Goal: Find specific page/section: Find specific page/section

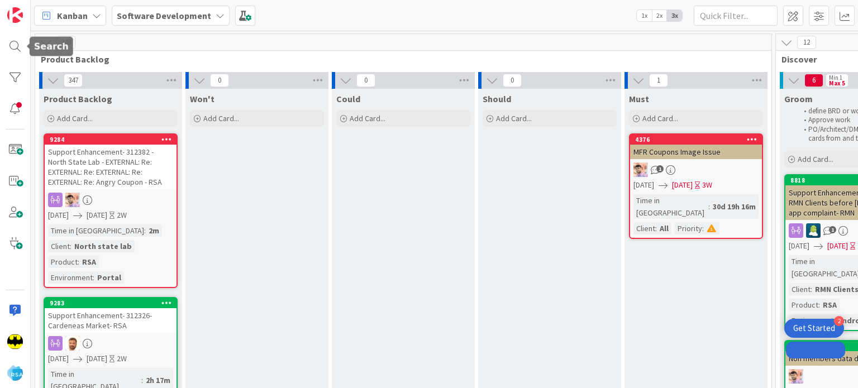
click at [13, 47] on div at bounding box center [15, 194] width 31 height 388
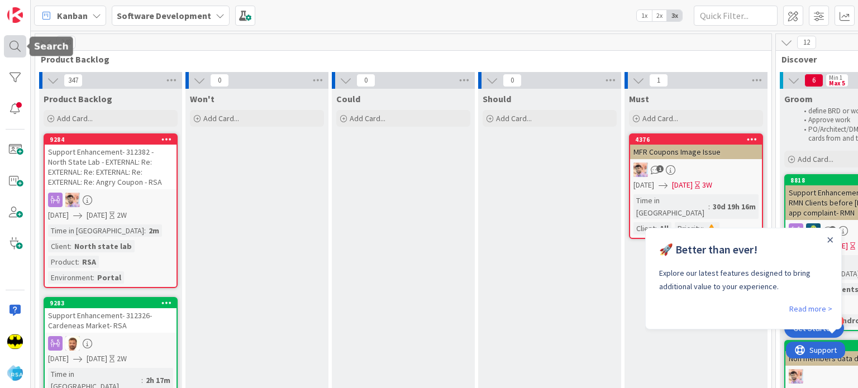
click at [13, 47] on div at bounding box center [15, 46] width 22 height 22
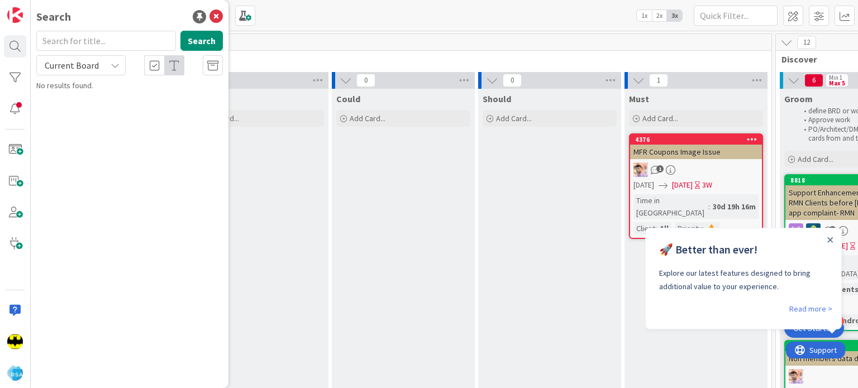
click at [92, 47] on input "text" at bounding box center [106, 41] width 140 height 20
type input "9241"
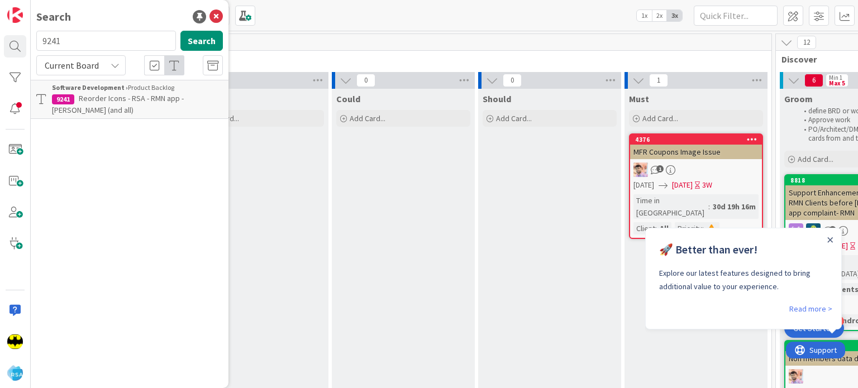
click at [113, 88] on b "Software Development ›" at bounding box center [90, 87] width 76 height 8
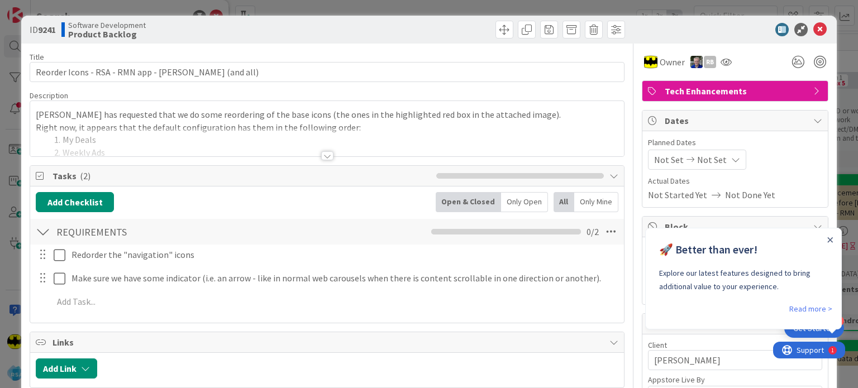
type textarea "x"
click at [321, 155] on div at bounding box center [327, 155] width 12 height 9
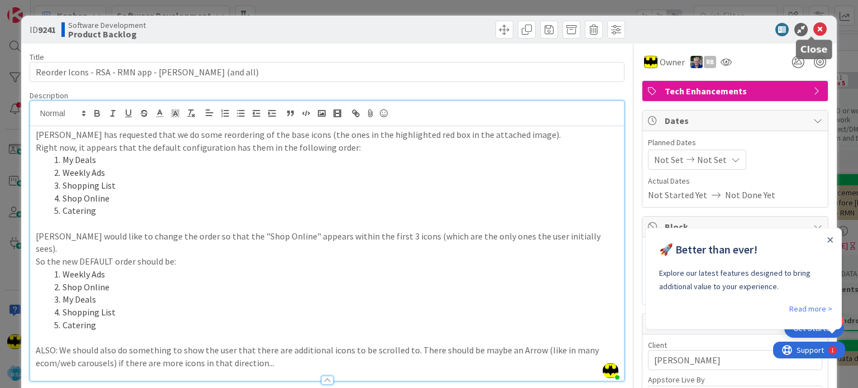
click at [813, 31] on icon at bounding box center [819, 29] width 13 height 13
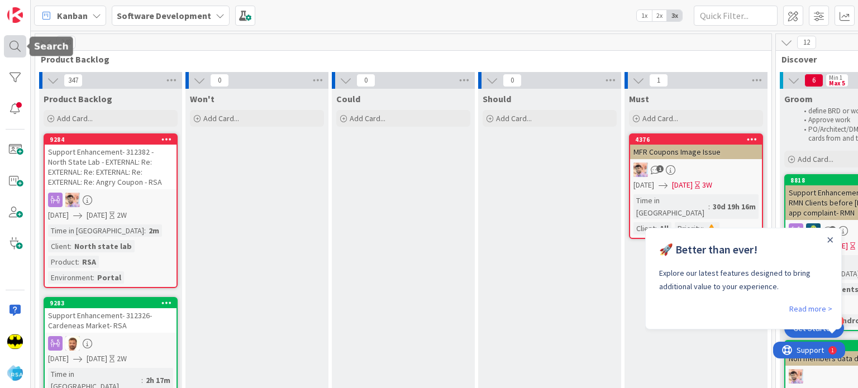
click at [16, 53] on div at bounding box center [15, 46] width 22 height 22
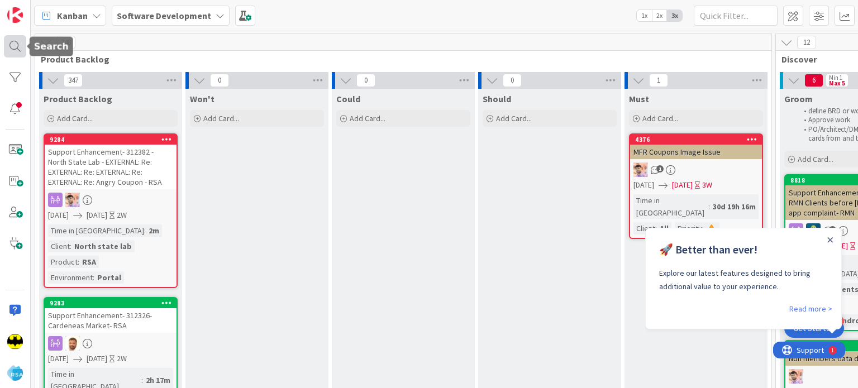
click at [11, 50] on div at bounding box center [15, 46] width 22 height 22
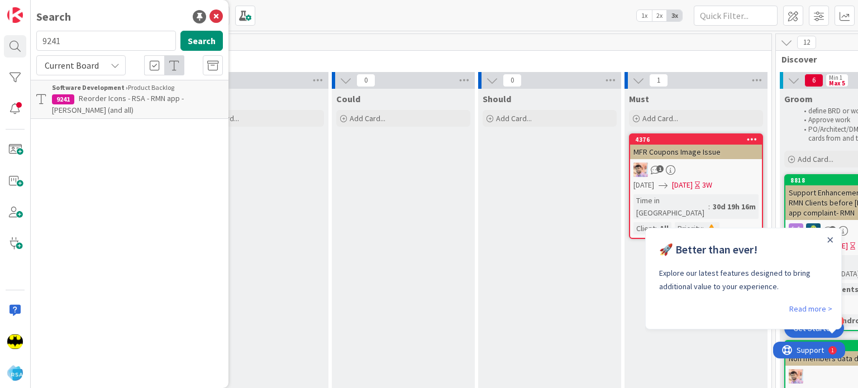
click at [134, 40] on input "9241" at bounding box center [106, 41] width 140 height 20
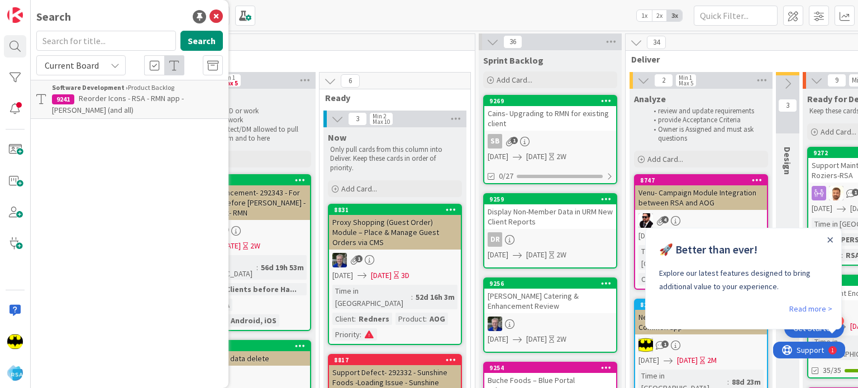
scroll to position [0, 608]
click at [172, 8] on div "Search" at bounding box center [129, 16] width 187 height 17
click at [146, 33] on input "text" at bounding box center [106, 41] width 140 height 20
type input "9122"
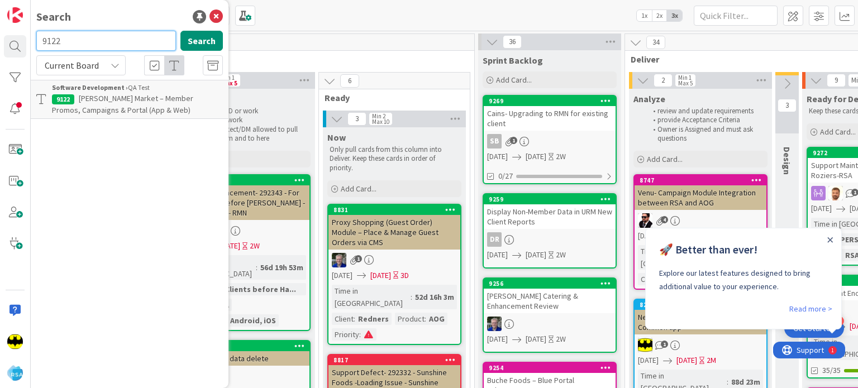
click at [146, 33] on input "9122" at bounding box center [106, 41] width 140 height 20
click at [147, 15] on div "Search" at bounding box center [129, 16] width 187 height 17
click at [120, 36] on input "text" at bounding box center [106, 41] width 140 height 20
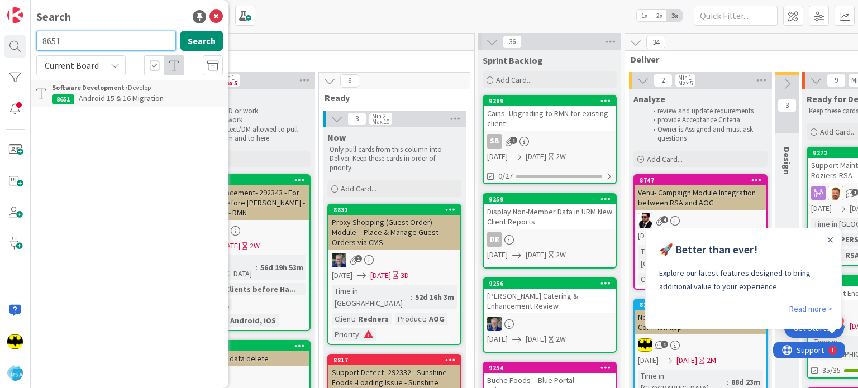
click at [85, 42] on input "8651" at bounding box center [106, 41] width 140 height 20
type input "8951"
click at [49, 39] on input "8951" at bounding box center [106, 41] width 140 height 20
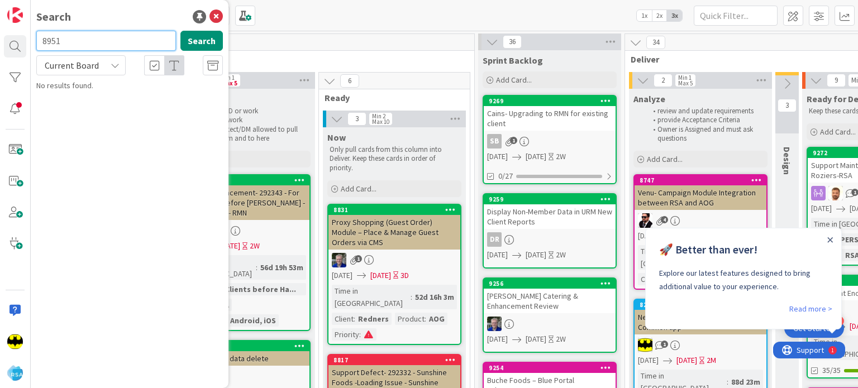
click at [49, 39] on input "8951" at bounding box center [106, 41] width 140 height 20
click at [93, 11] on div "Search" at bounding box center [129, 16] width 187 height 17
click at [130, 41] on input "text" at bounding box center [106, 41] width 140 height 20
click at [89, 35] on input "text" at bounding box center [106, 41] width 140 height 20
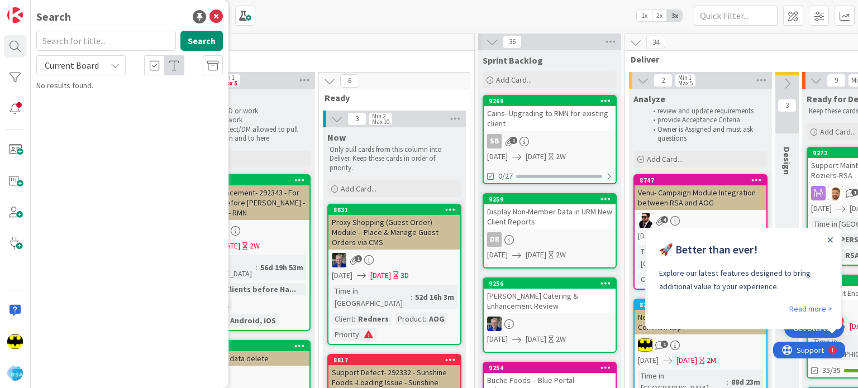
click at [127, 9] on div "Search" at bounding box center [129, 16] width 187 height 17
click at [136, 44] on input "text" at bounding box center [106, 41] width 140 height 20
type input "9127"
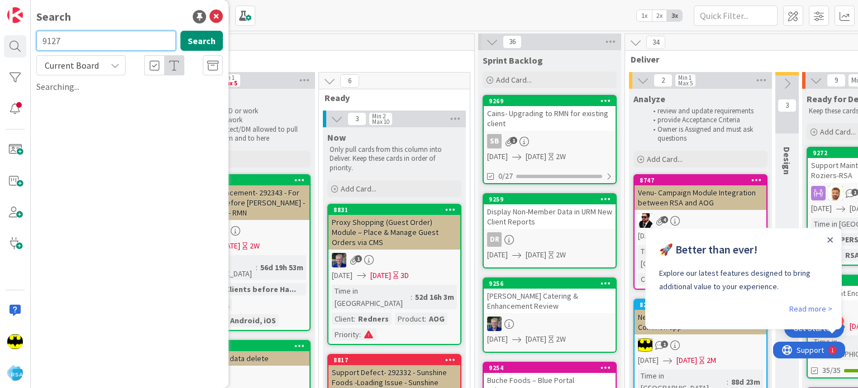
click at [136, 44] on input "9127" at bounding box center [106, 41] width 140 height 20
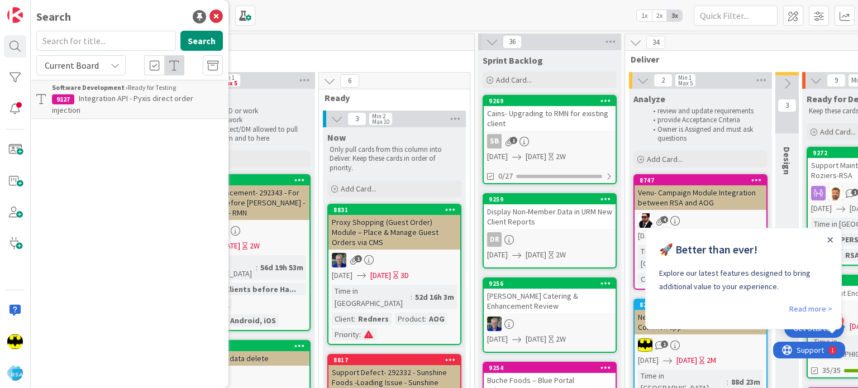
click at [150, 23] on div "Search" at bounding box center [129, 16] width 187 height 17
click at [144, 39] on input "text" at bounding box center [106, 41] width 140 height 20
type input "9208"
click at [97, 43] on input "9208" at bounding box center [106, 41] width 140 height 20
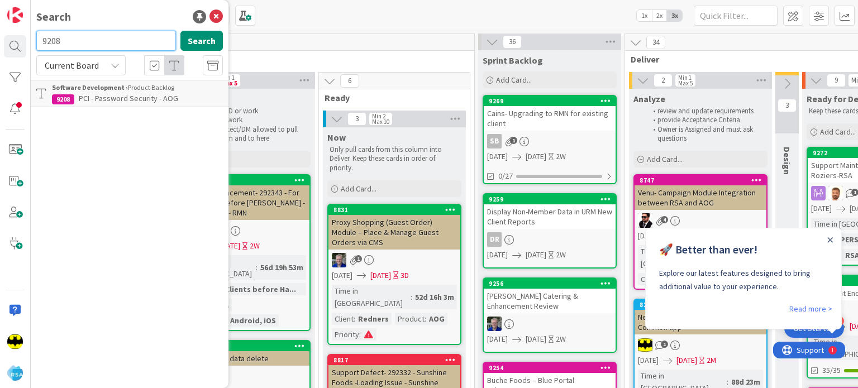
click at [97, 43] on input "9208" at bounding box center [106, 41] width 140 height 20
click at [103, 13] on div "Search" at bounding box center [129, 16] width 187 height 17
click at [91, 42] on input "text" at bounding box center [106, 41] width 140 height 20
type input "9118"
click at [96, 47] on input "9118" at bounding box center [106, 41] width 140 height 20
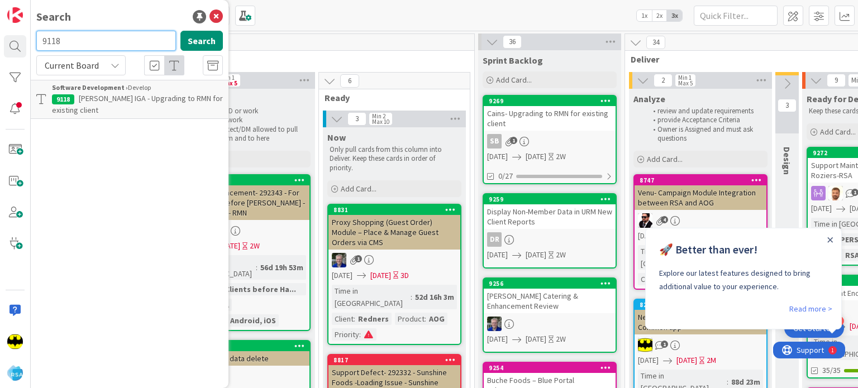
click at [96, 47] on input "9118" at bounding box center [106, 41] width 140 height 20
click at [96, 47] on input "text" at bounding box center [106, 41] width 140 height 20
type input "9247"
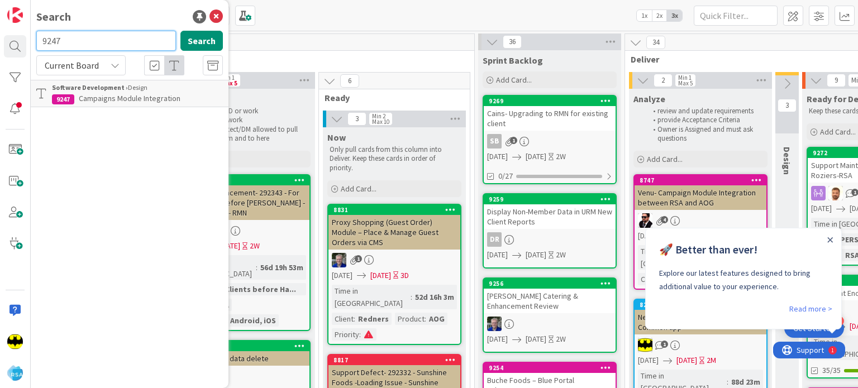
click at [96, 47] on input "9247" at bounding box center [106, 41] width 140 height 20
type input "9268"
click at [96, 47] on input "9268" at bounding box center [106, 41] width 140 height 20
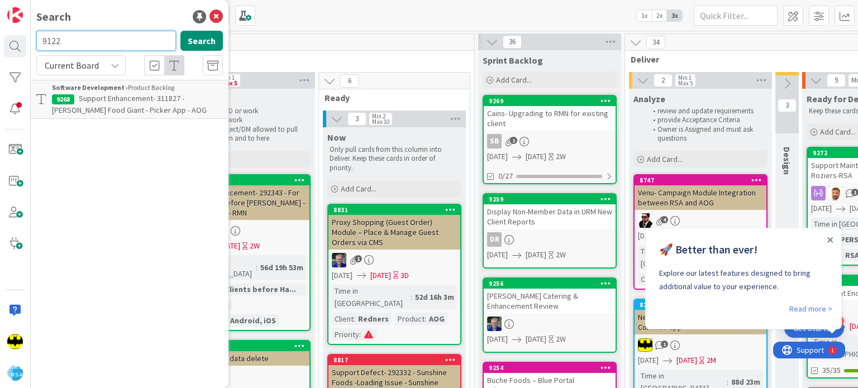
type input "9122"
click at [96, 47] on input "9122" at bounding box center [106, 41] width 140 height 20
click at [127, 26] on div "Search Search Current Board Software Development › QA Test 9122 [PERSON_NAME] M…" at bounding box center [130, 194] width 198 height 388
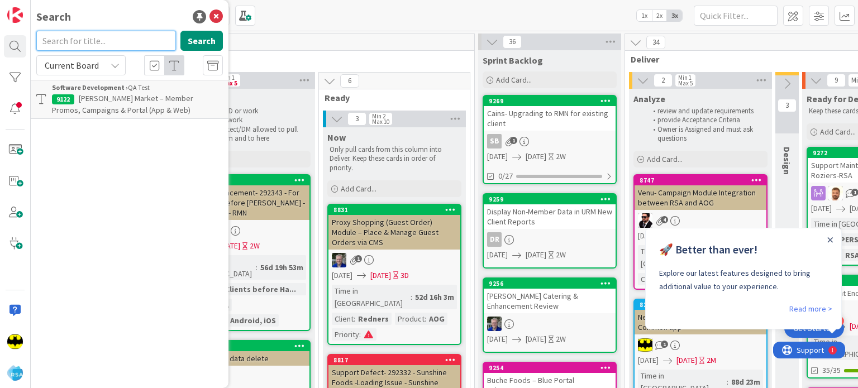
click at [137, 32] on input "text" at bounding box center [106, 41] width 140 height 20
click at [135, 20] on div "Search" at bounding box center [129, 16] width 187 height 17
click at [119, 33] on input "text" at bounding box center [106, 41] width 140 height 20
type input "8651"
